Goal: Information Seeking & Learning: Check status

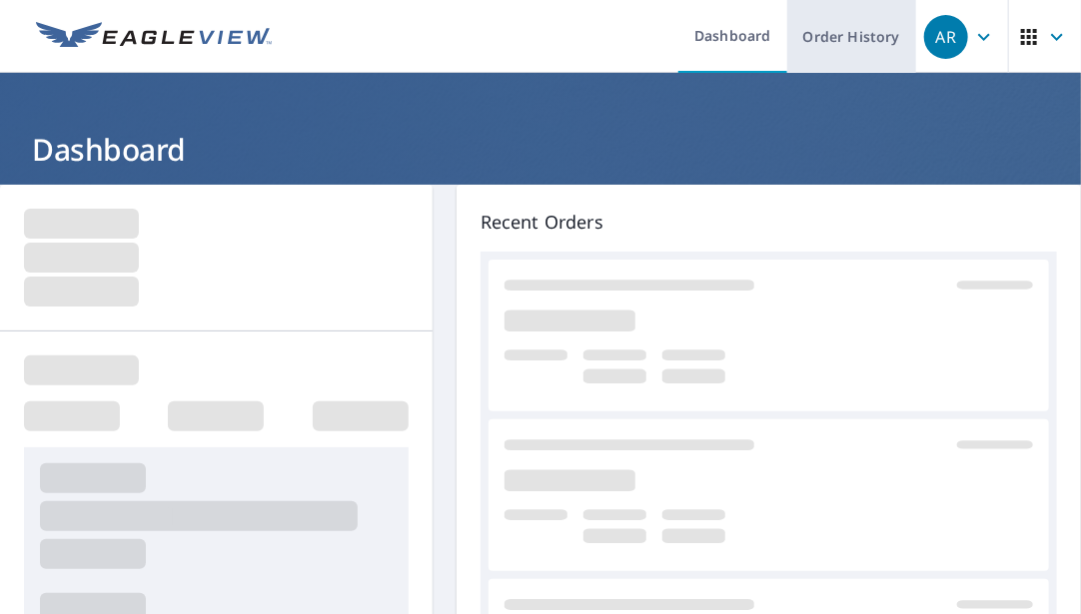
drag, startPoint x: 872, startPoint y: 38, endPoint x: 861, endPoint y: 38, distance: 11.0
click at [872, 38] on link "Order History" at bounding box center [851, 36] width 129 height 73
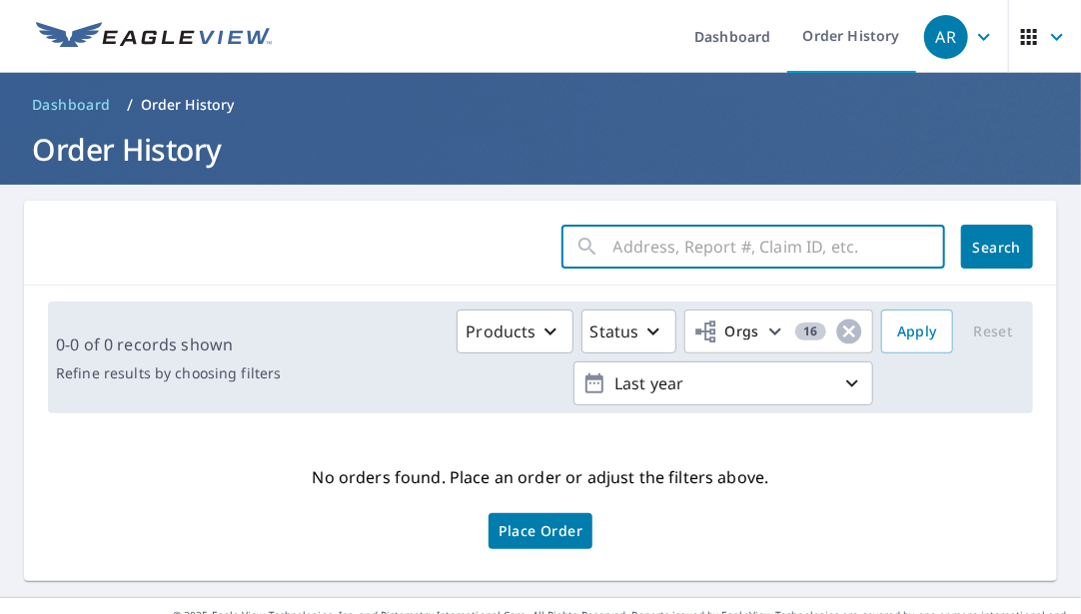
click at [761, 242] on input "text" at bounding box center [779, 247] width 332 height 56
paste input "3891g765p"
type input "3891g765p"
click button "Search" at bounding box center [997, 247] width 72 height 44
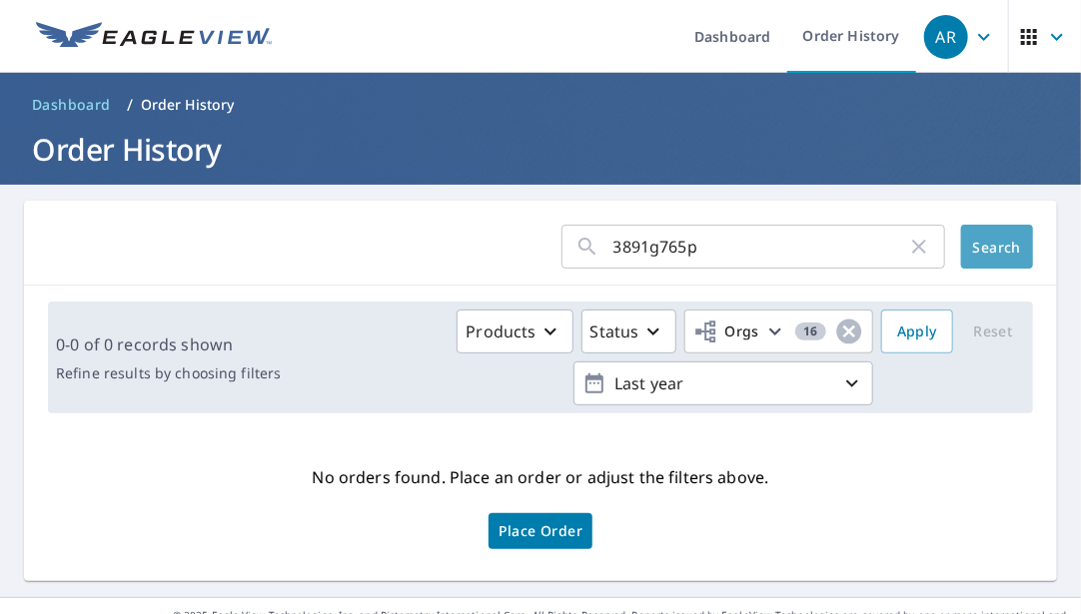
click at [977, 251] on span "Search" at bounding box center [997, 247] width 40 height 19
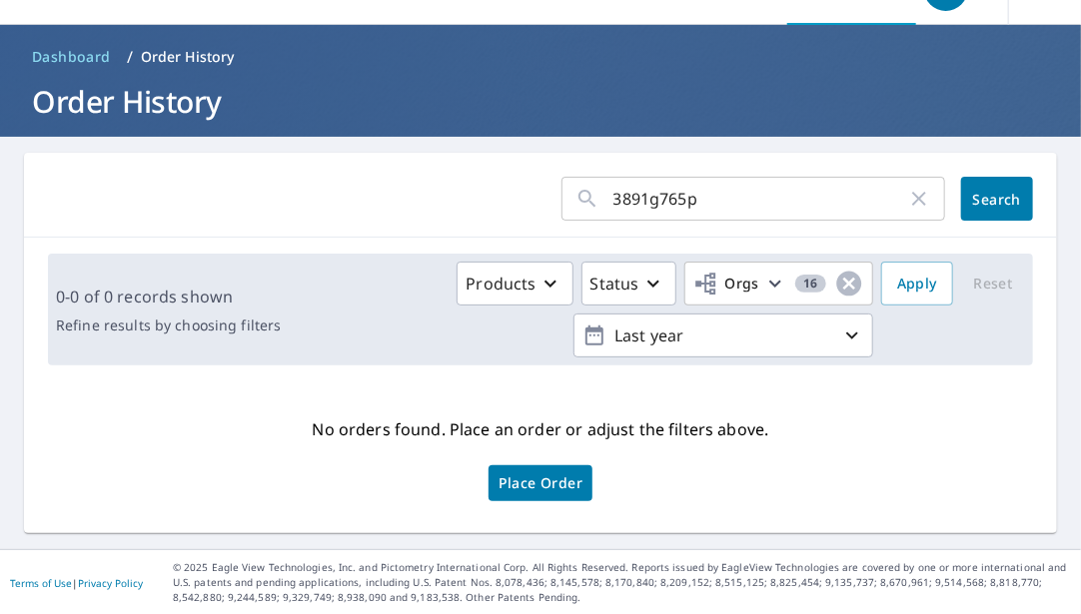
click at [687, 199] on input "3891g765p" at bounding box center [760, 199] width 294 height 56
click at [971, 211] on button "Search" at bounding box center [997, 199] width 72 height 44
click at [977, 207] on span "Search" at bounding box center [997, 199] width 40 height 19
